Goal: Task Accomplishment & Management: Use online tool/utility

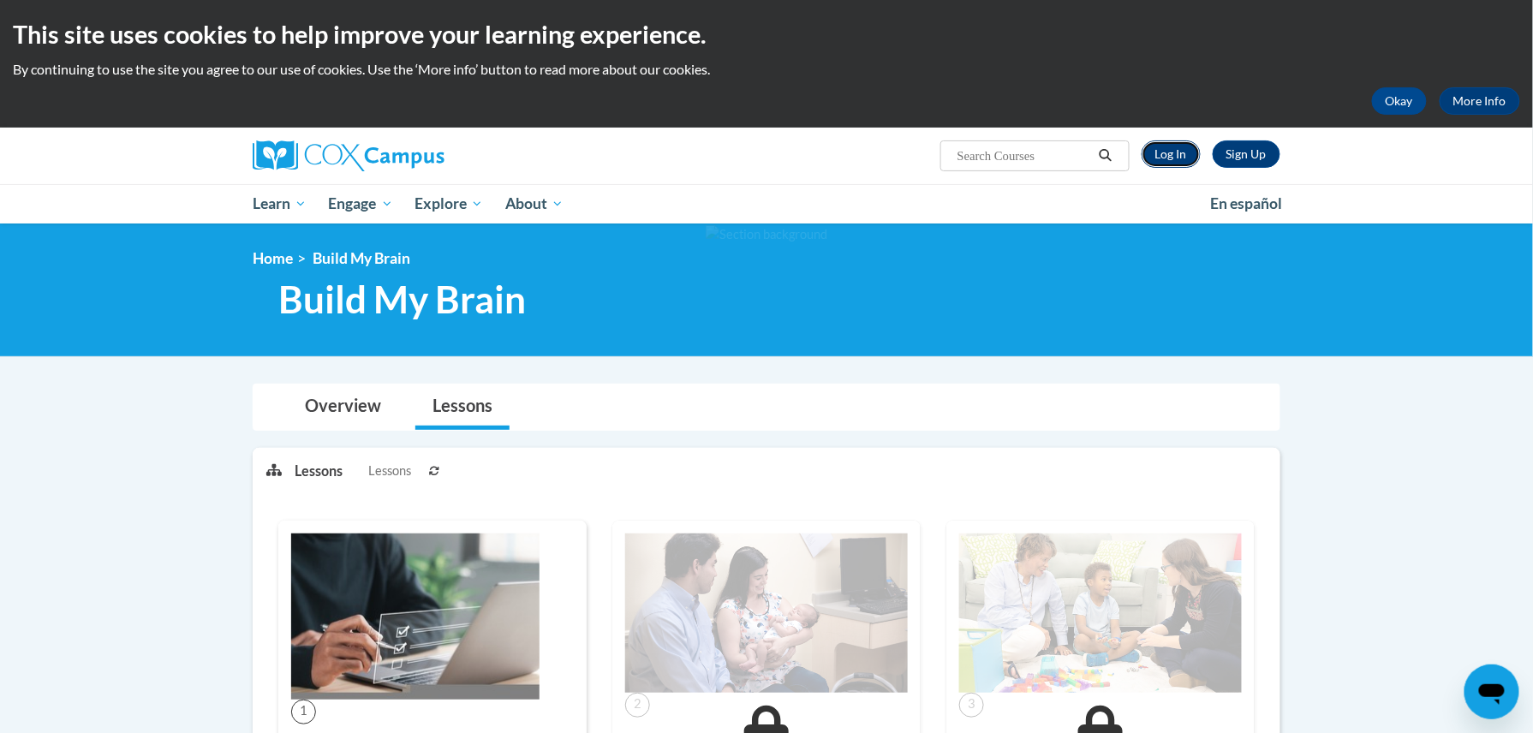
click at [1160, 152] on link "Log In" at bounding box center [1171, 153] width 59 height 27
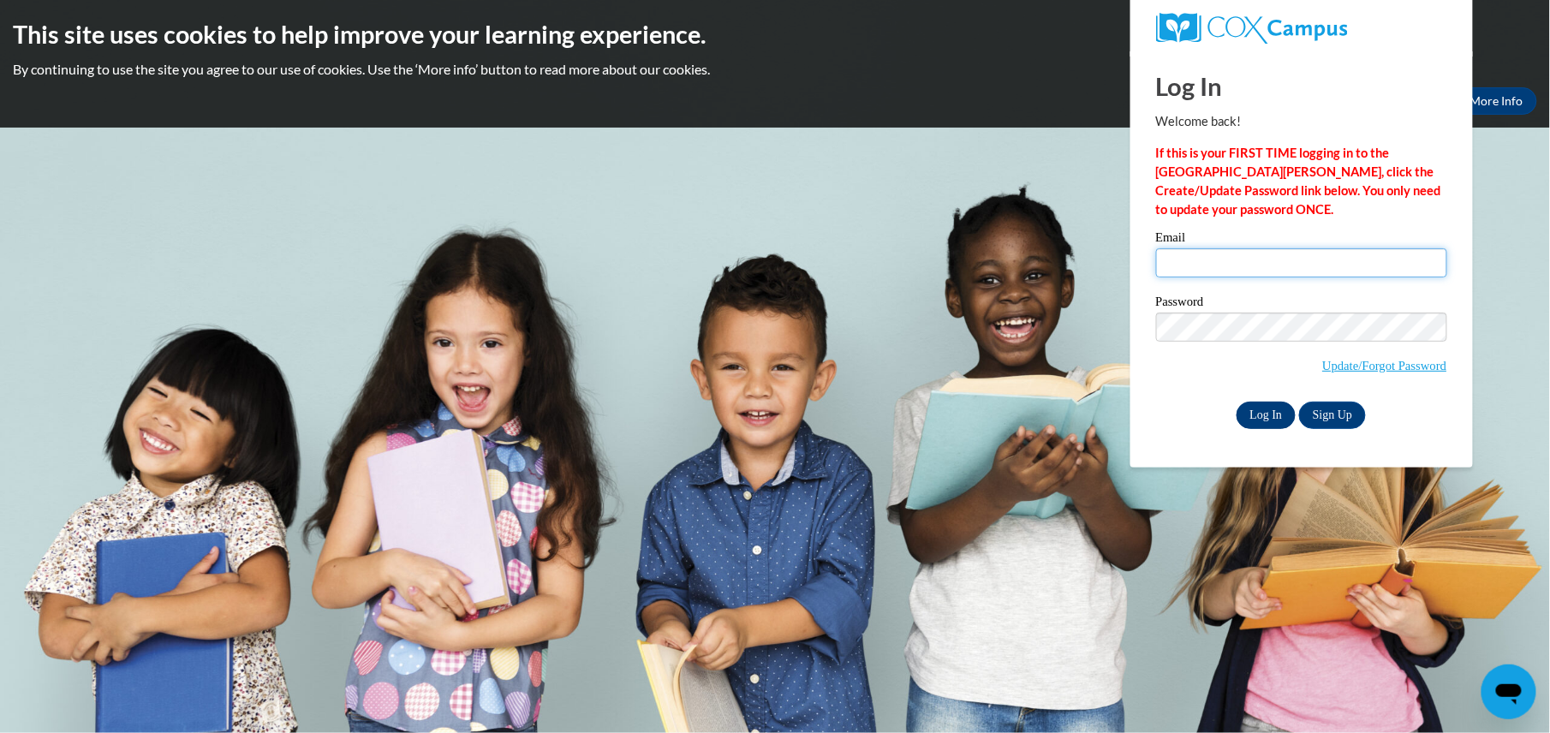
type input "trowe0024@kctcs.edu"
click at [1261, 408] on input "Log In" at bounding box center [1267, 415] width 60 height 27
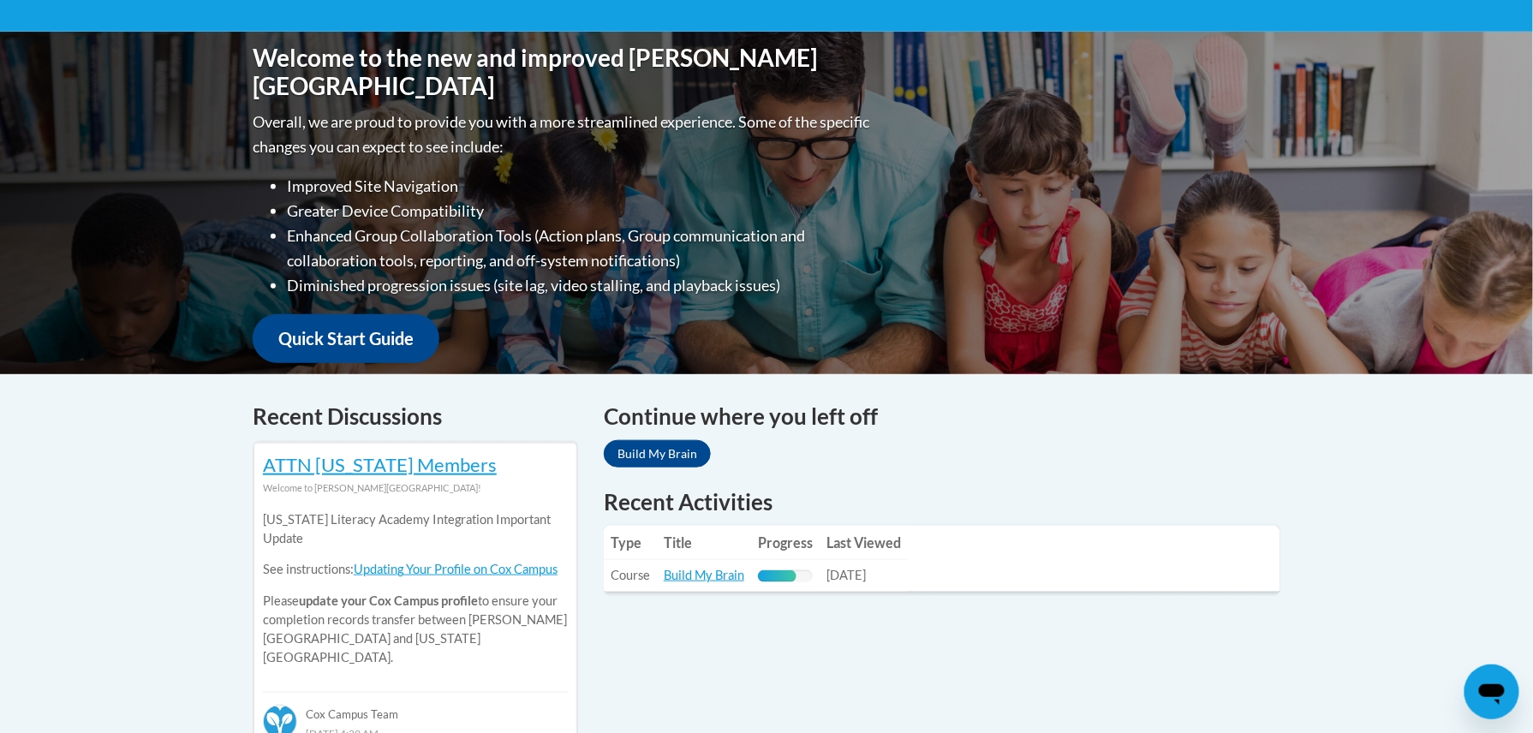
scroll to position [331, 0]
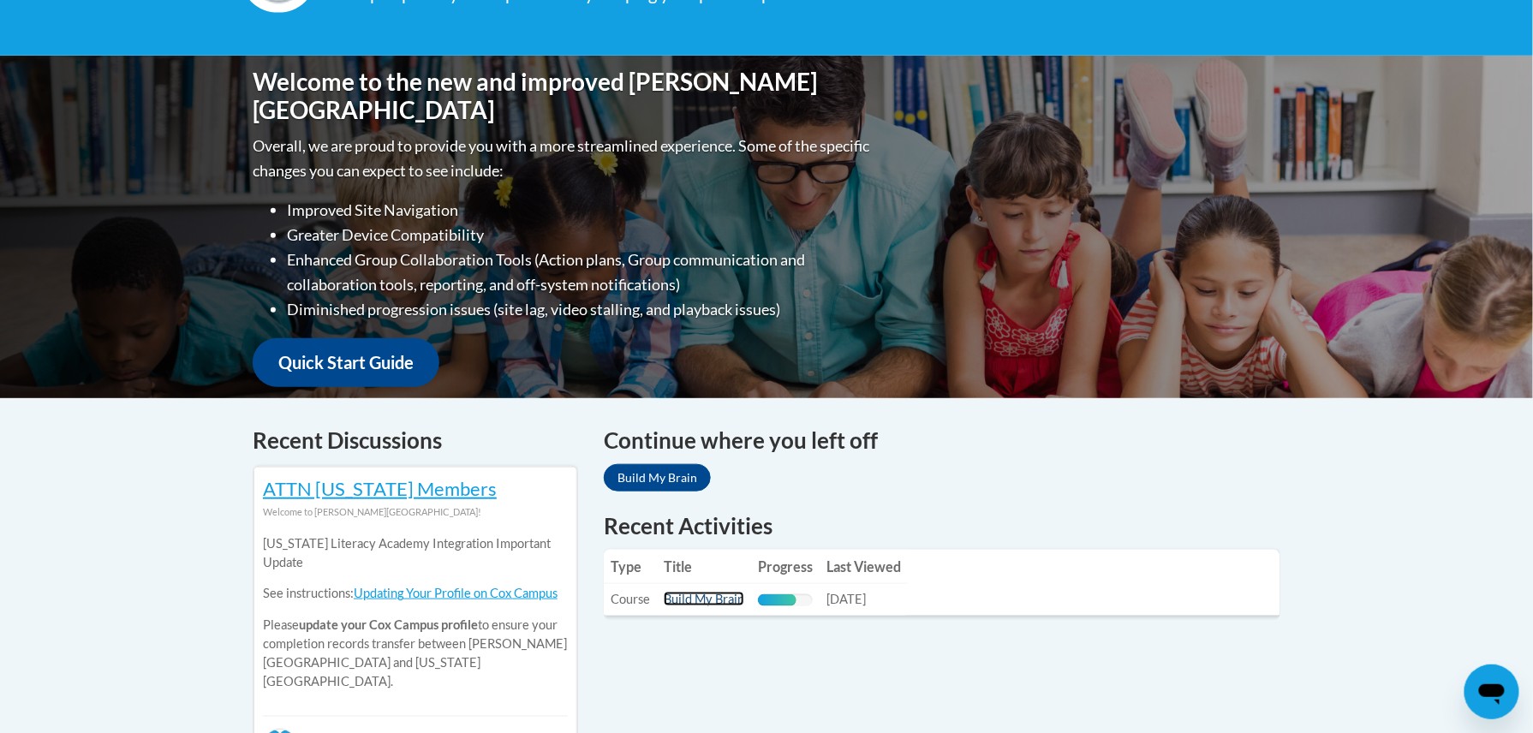
click at [707, 596] on link "Build My Brain" at bounding box center [704, 599] width 81 height 15
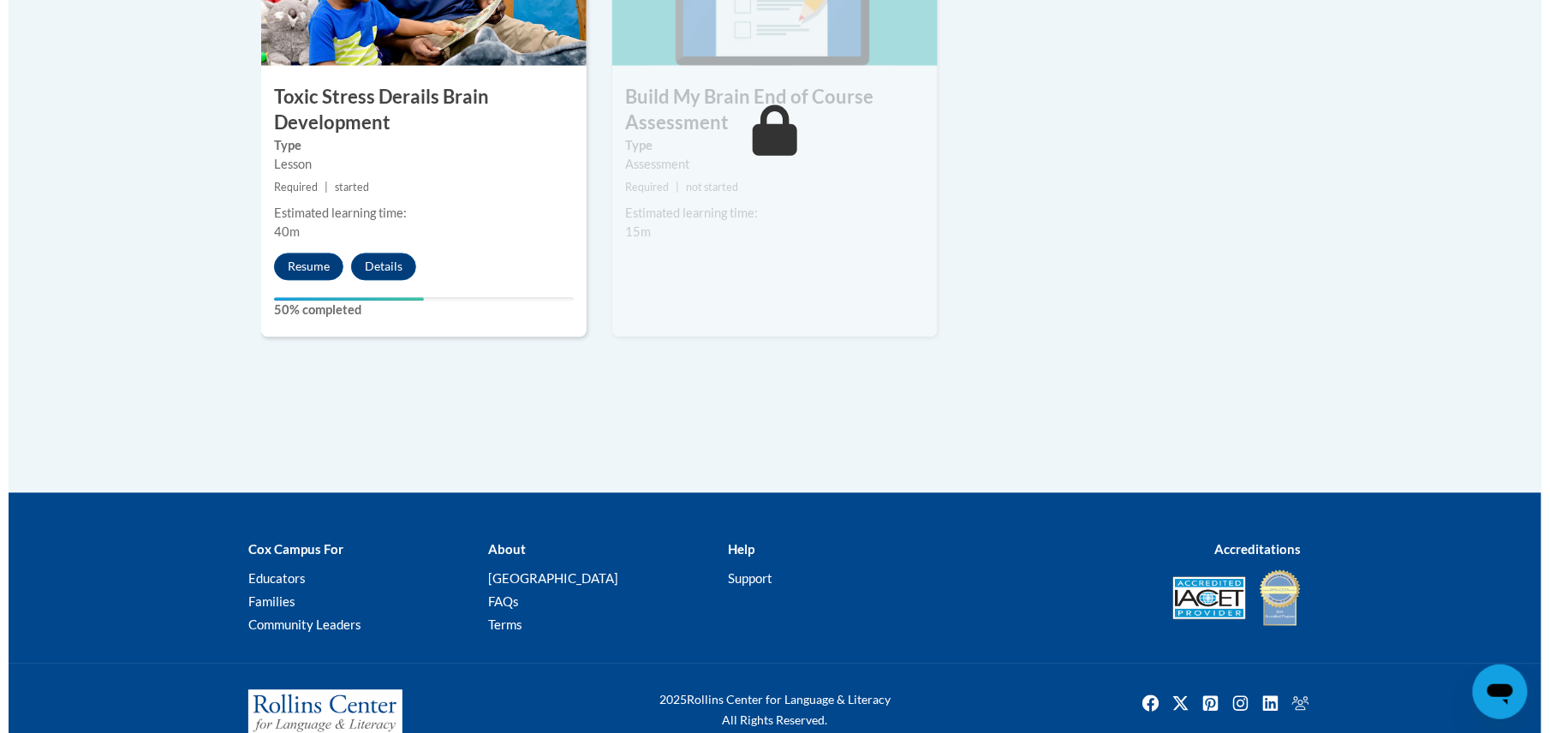
scroll to position [1158, 0]
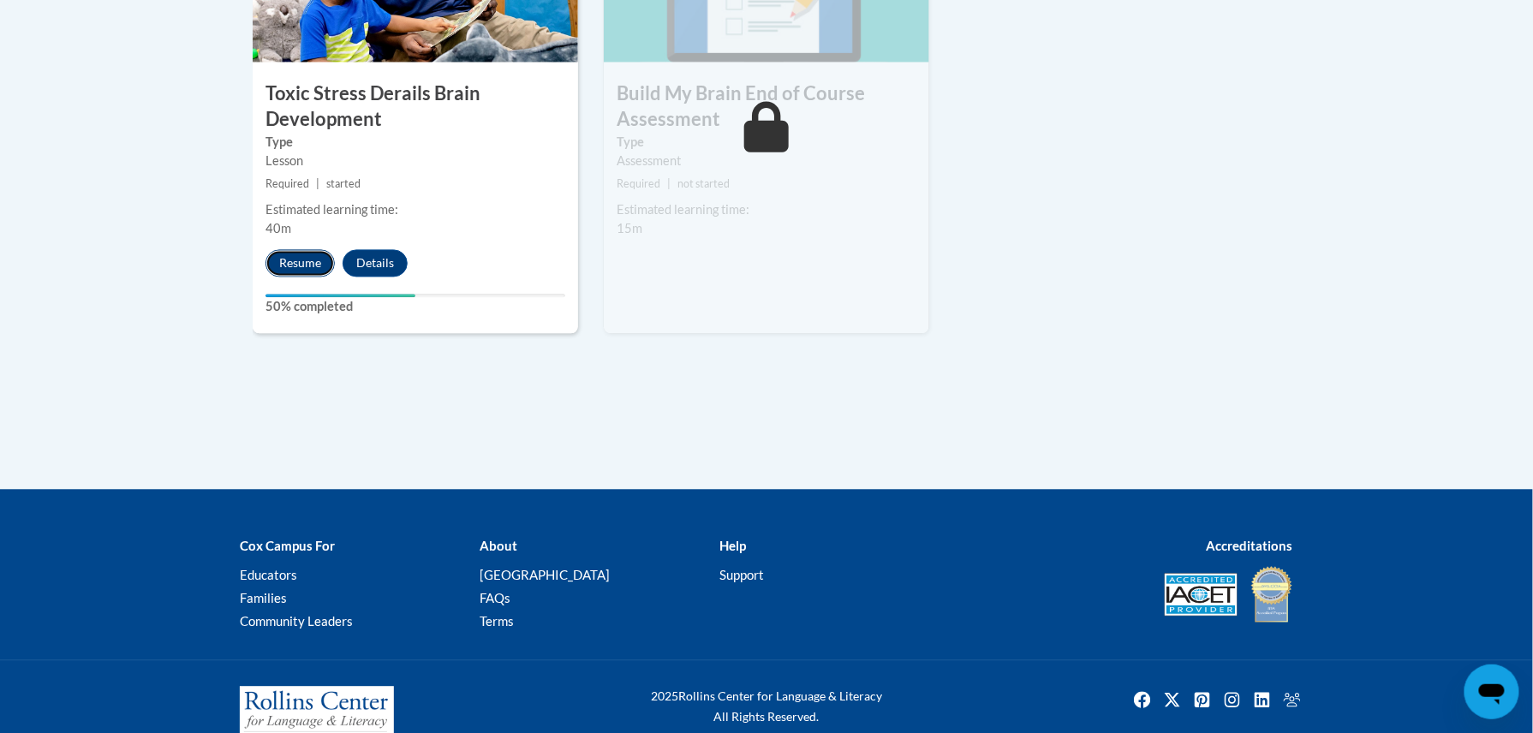
click at [278, 265] on button "Resume" at bounding box center [300, 262] width 69 height 27
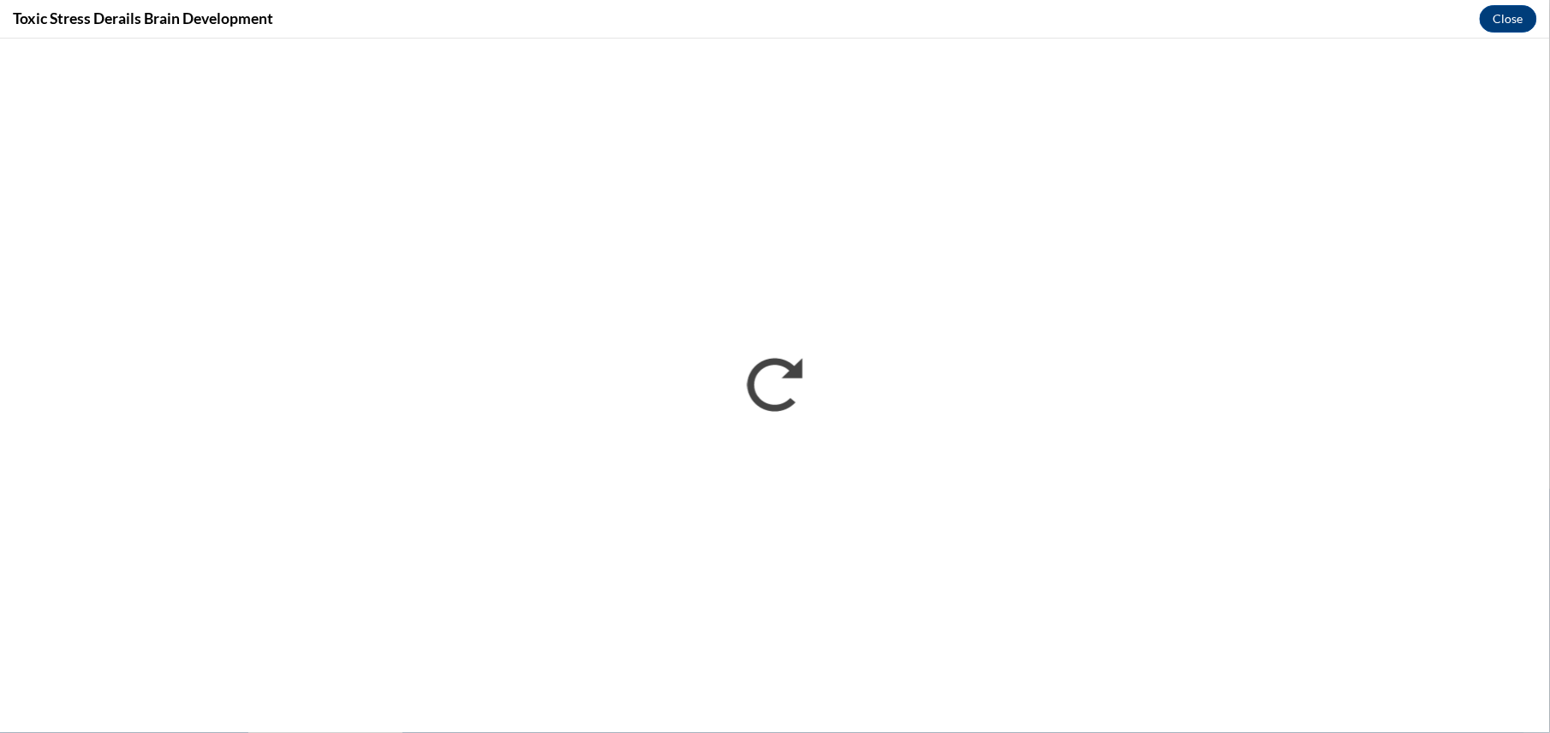
scroll to position [0, 0]
